Goal: Information Seeking & Learning: Check status

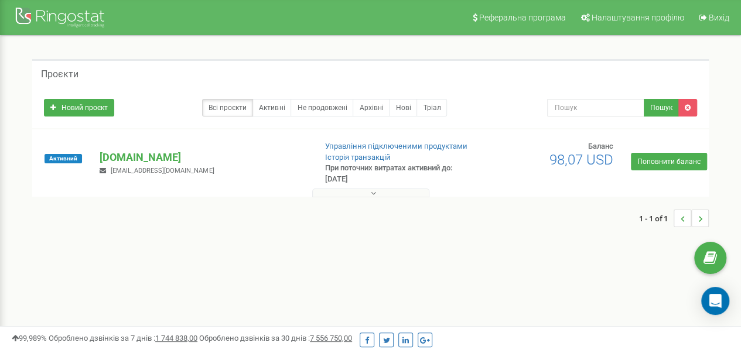
click at [364, 190] on button at bounding box center [370, 193] width 117 height 9
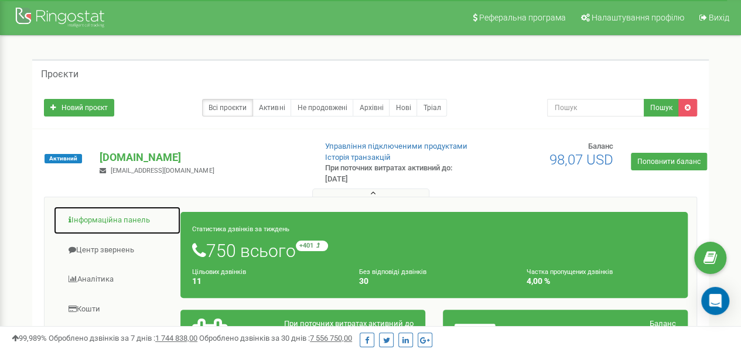
click at [126, 215] on link "Інформаційна панель" at bounding box center [117, 220] width 128 height 29
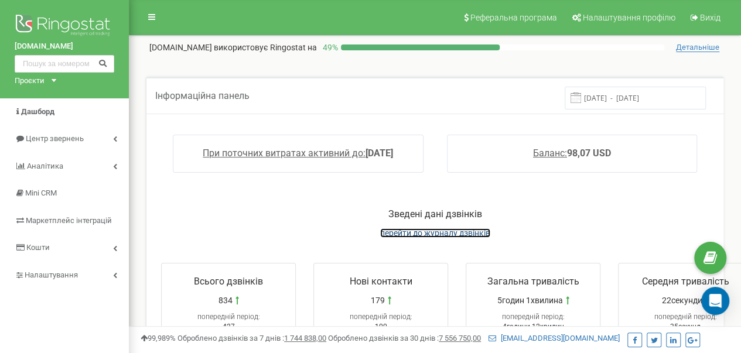
click at [453, 231] on span "перейти до журналу дзвінків" at bounding box center [435, 233] width 110 height 9
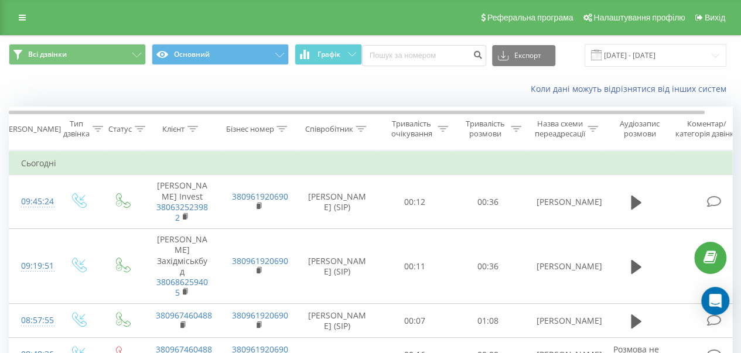
click at [379, 70] on div "Всі дзвінки Основний Графік Експорт .csv .xls .xlsx 20.07.2025 - 20.08.2025" at bounding box center [371, 55] width 740 height 39
click at [423, 94] on div "Коли дані можуть відрізнятися вiд інших систем" at bounding box center [509, 89] width 462 height 12
drag, startPoint x: 455, startPoint y: 81, endPoint x: 145, endPoint y: 4, distance: 319.3
click at [455, 81] on div "Коли дані можуть відрізнятися вiд інших систем" at bounding box center [371, 89] width 740 height 28
